Goal: Task Accomplishment & Management: Use online tool/utility

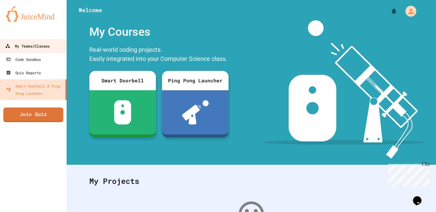
click at [56, 47] on link "My Teams/Classes" at bounding box center [33, 46] width 69 height 14
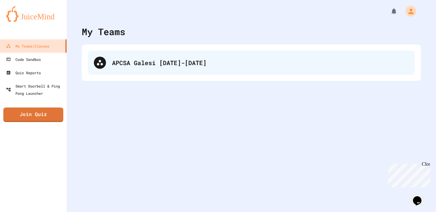
click at [240, 65] on div "APCSA Galesi [DATE]-[DATE]" at bounding box center [260, 62] width 297 height 9
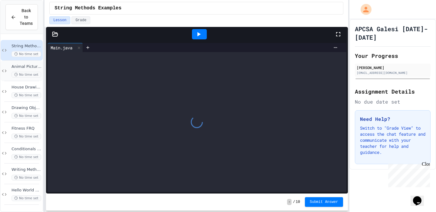
click at [28, 66] on span "Animal Picture Project" at bounding box center [27, 66] width 30 height 5
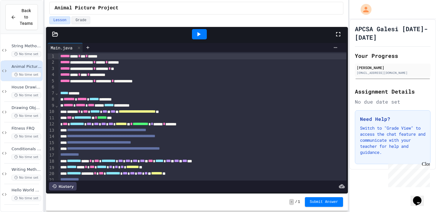
click at [206, 37] on div at bounding box center [199, 34] width 15 height 10
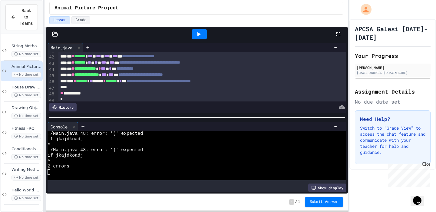
scroll to position [255, 0]
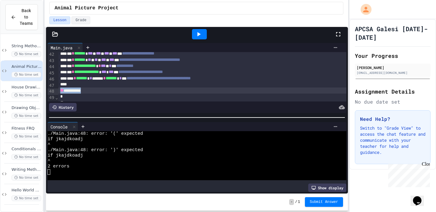
drag, startPoint x: 104, startPoint y: 91, endPoint x: 58, endPoint y: 94, distance: 45.8
click at [58, 94] on div "**********" at bounding box center [197, 76] width 299 height 49
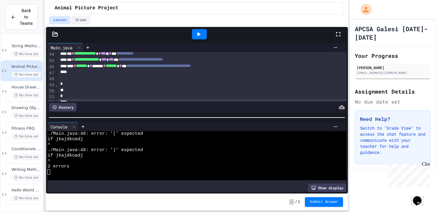
scroll to position [273, 0]
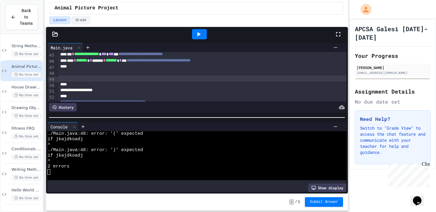
click at [203, 31] on div at bounding box center [199, 34] width 15 height 10
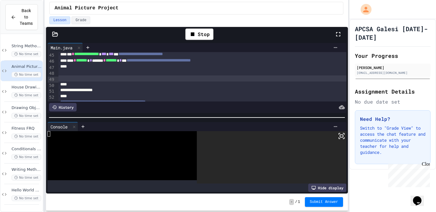
click at [343, 139] on icon at bounding box center [341, 135] width 7 height 7
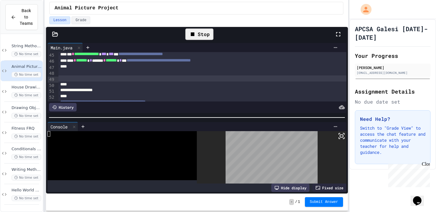
click at [207, 36] on div "Stop" at bounding box center [199, 34] width 28 height 12
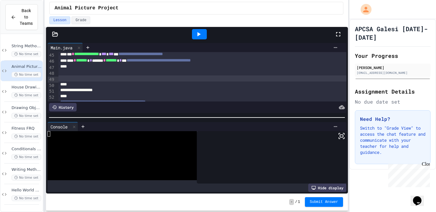
click at [169, 80] on div at bounding box center [202, 78] width 288 height 6
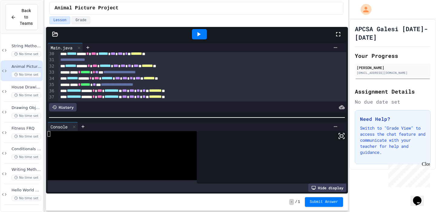
scroll to position [181, 0]
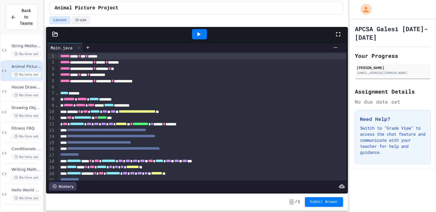
click at [199, 29] on div at bounding box center [199, 34] width 15 height 10
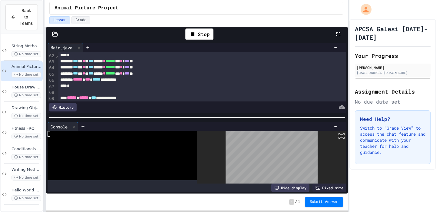
scroll to position [365, 0]
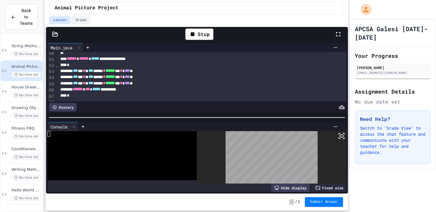
click at [343, 136] on icon at bounding box center [341, 135] width 7 height 7
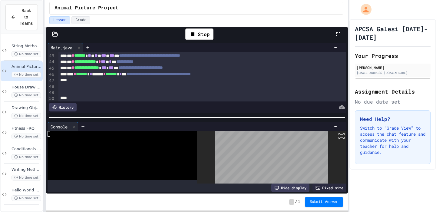
scroll to position [255, 0]
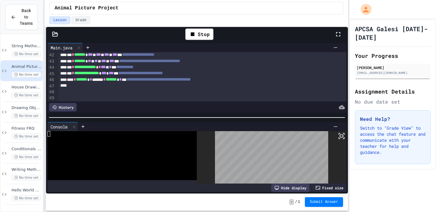
click at [340, 138] on icon at bounding box center [341, 135] width 7 height 7
